Goal: Transaction & Acquisition: Purchase product/service

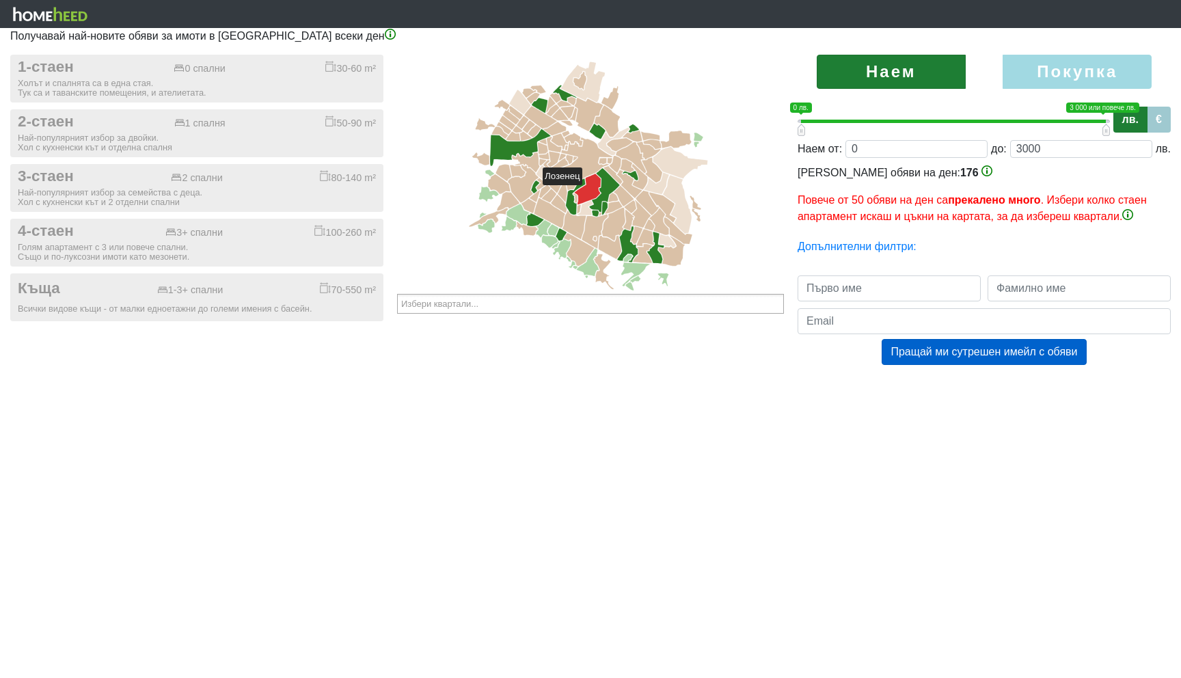
click at [589, 191] on icon at bounding box center [587, 189] width 27 height 31
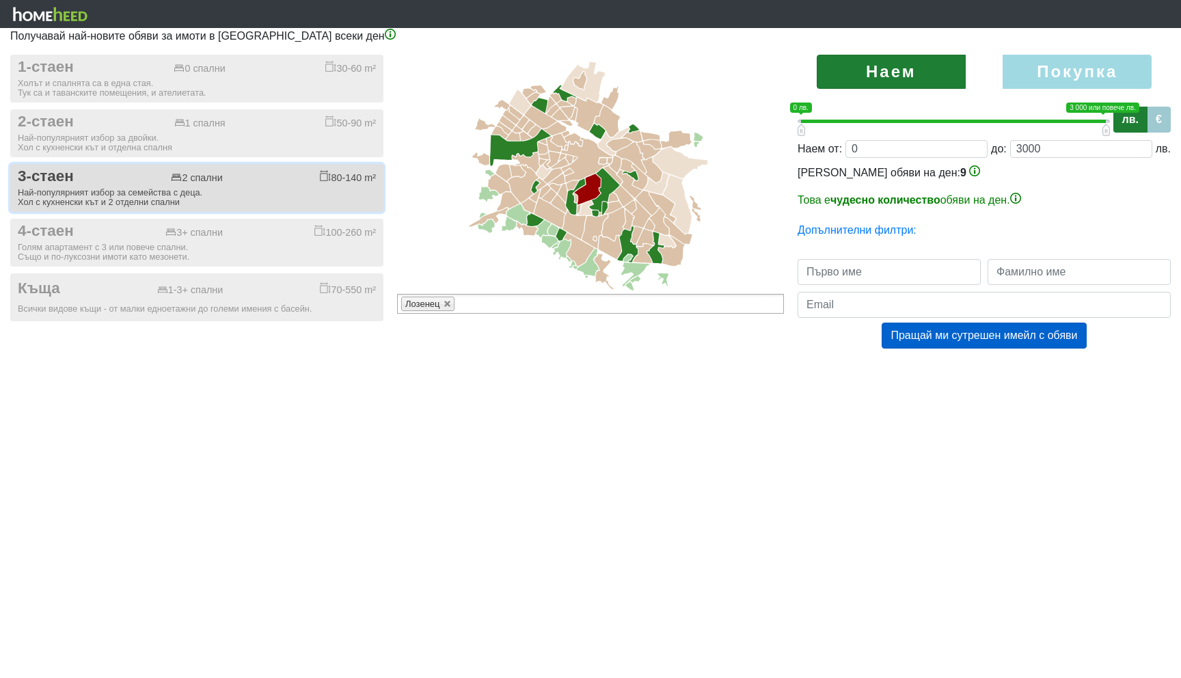
click at [125, 202] on div "Най-популярният избор за семейства с деца. Хол с кухненски кът и 2 отделни спал…" at bounding box center [197, 197] width 358 height 19
checkbox input "true"
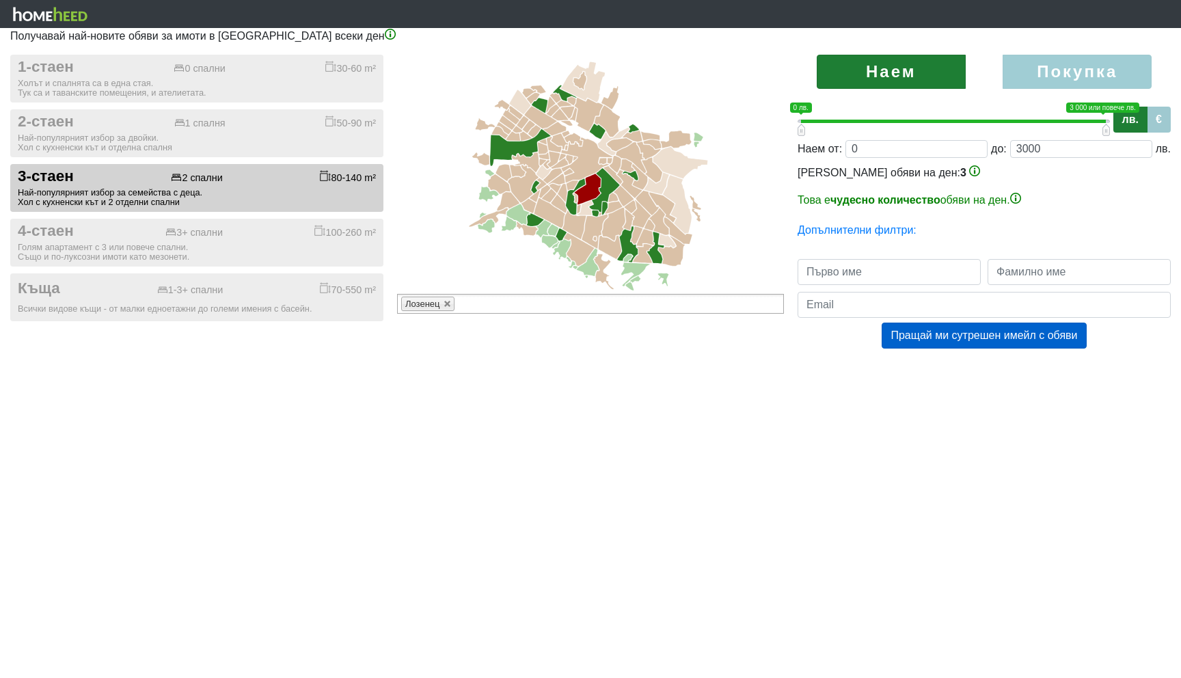
click at [1092, 74] on label "Покупка" at bounding box center [1077, 72] width 149 height 34
radio input "true"
type input "0;2000000"
type input "2000000"
